Goal: Transaction & Acquisition: Purchase product/service

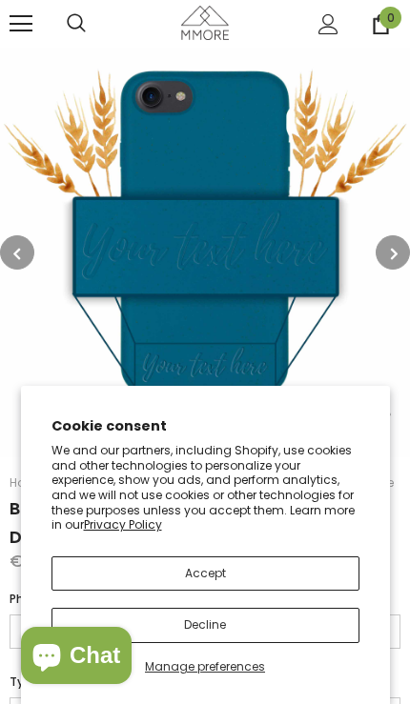
select select "iPhone 11/XR"
select select "Vertical"
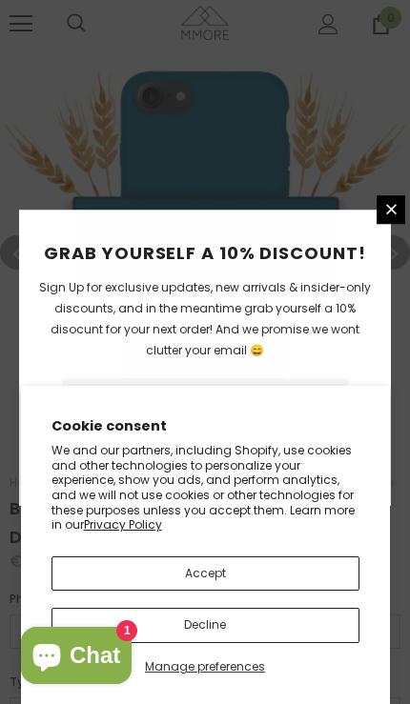
click at [314, 573] on button "Accept" at bounding box center [205, 573] width 308 height 34
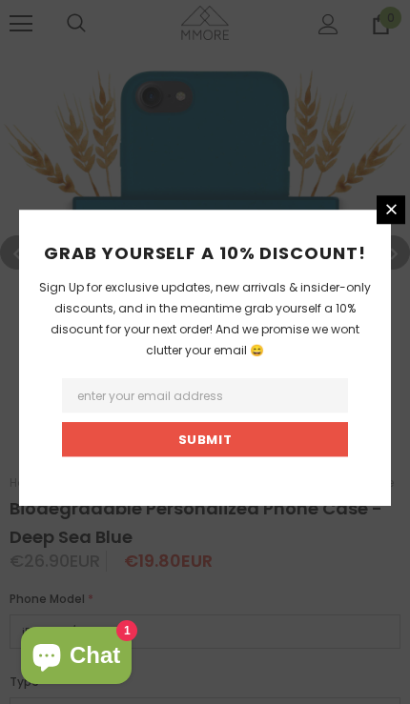
click at [337, 412] on input "Email Address" at bounding box center [205, 395] width 286 height 34
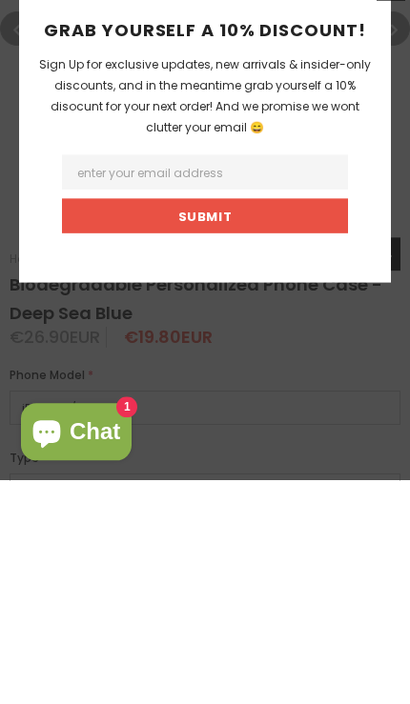
type input "maria.mischina@yahoo.de"
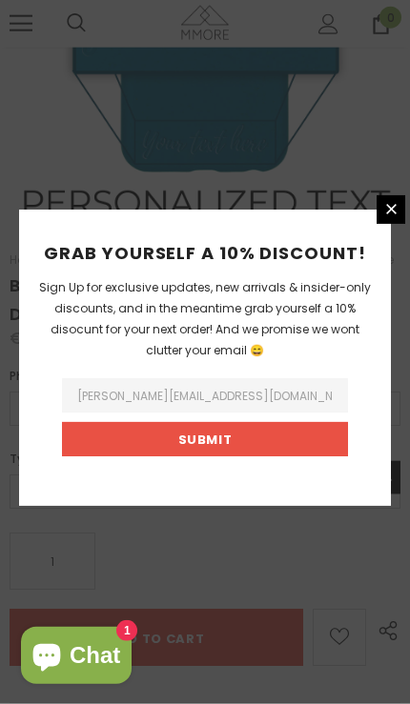
click at [248, 456] on input "Submit" at bounding box center [205, 439] width 286 height 34
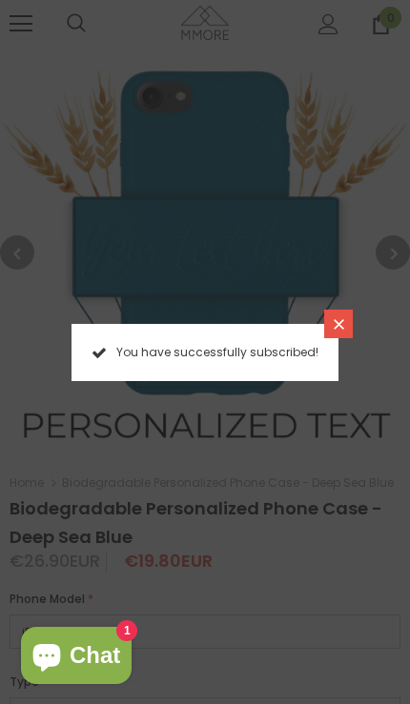
click at [330, 326] on icon at bounding box center [338, 324] width 16 height 16
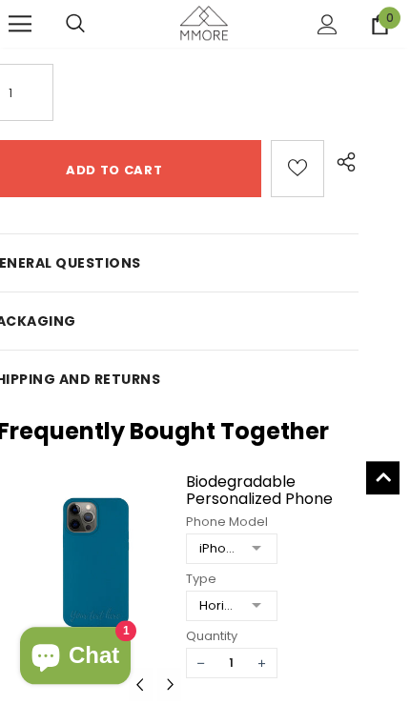
scroll to position [620, 41]
